Goal: Navigation & Orientation: Go to known website

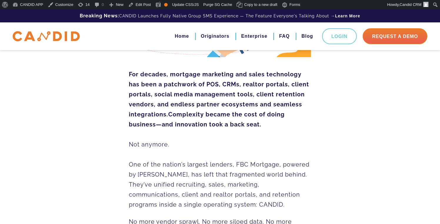
scroll to position [152, 0]
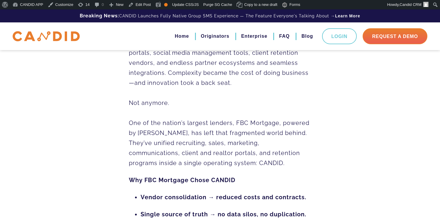
scroll to position [253, 0]
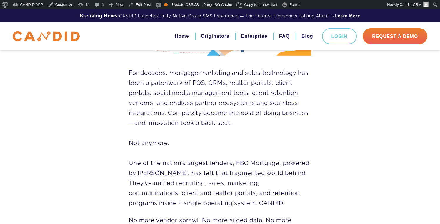
scroll to position [220, 0]
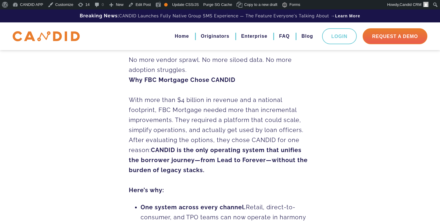
scroll to position [315, 0]
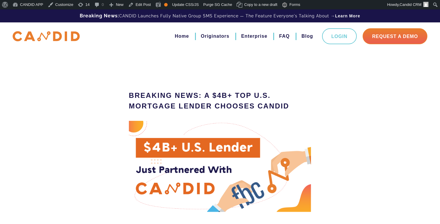
click at [326, 42] on link "Login" at bounding box center [339, 36] width 35 height 16
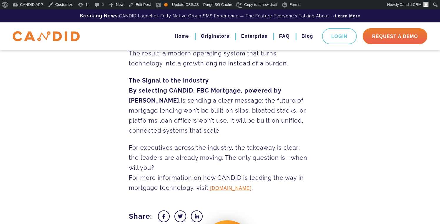
scroll to position [774, 0]
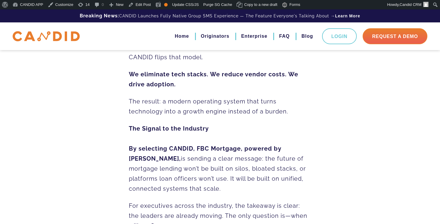
scroll to position [725, 0]
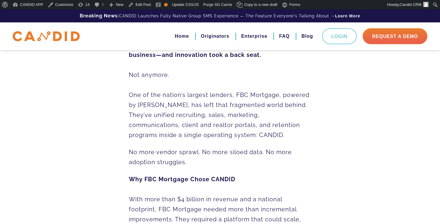
scroll to position [225, 0]
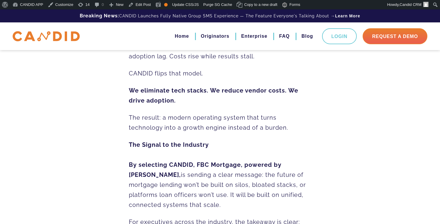
scroll to position [850, 0]
